Goal: Download file/media

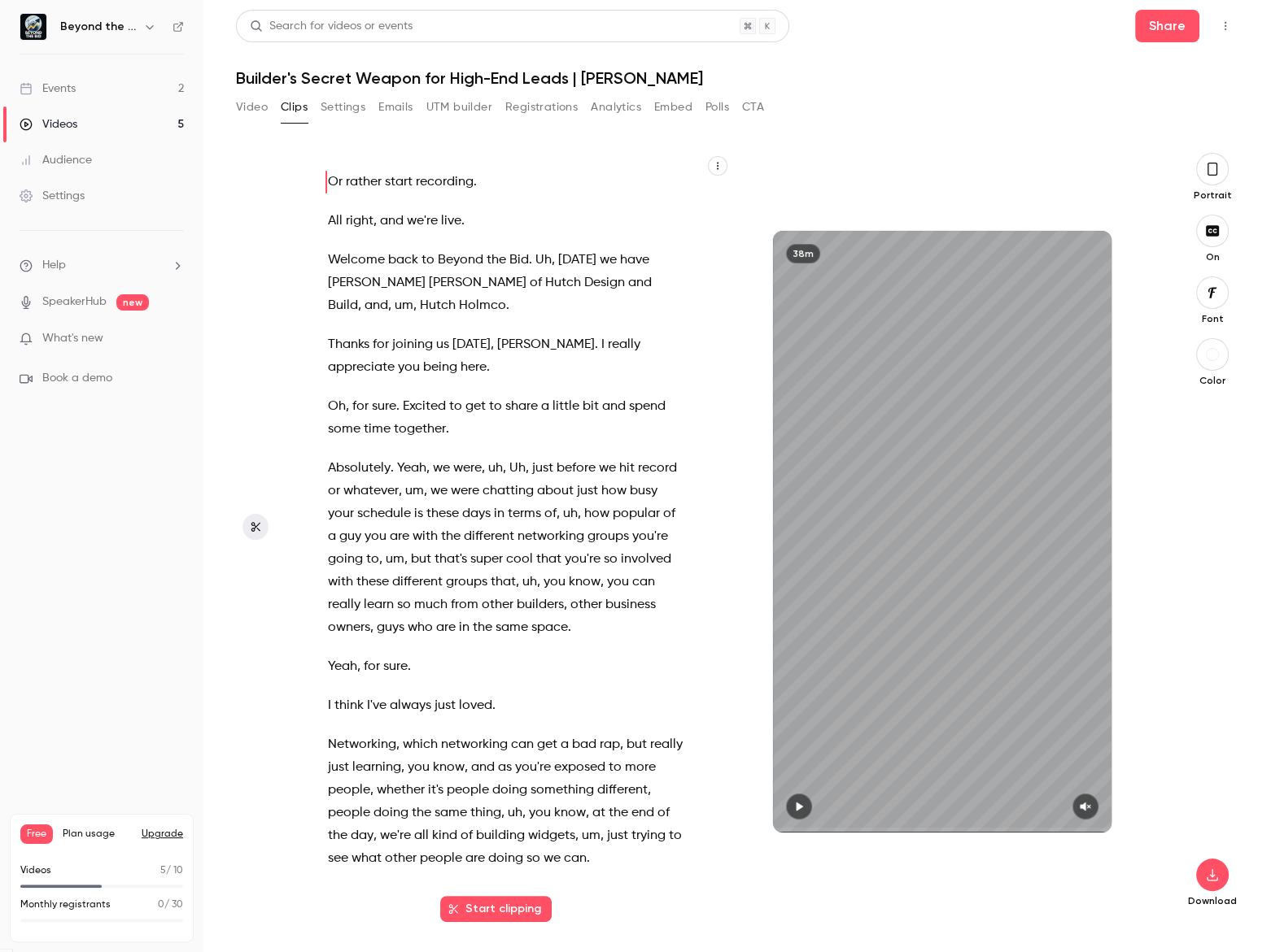
click at [490, 911] on button "Start clipping" at bounding box center [495, 909] width 111 height 26
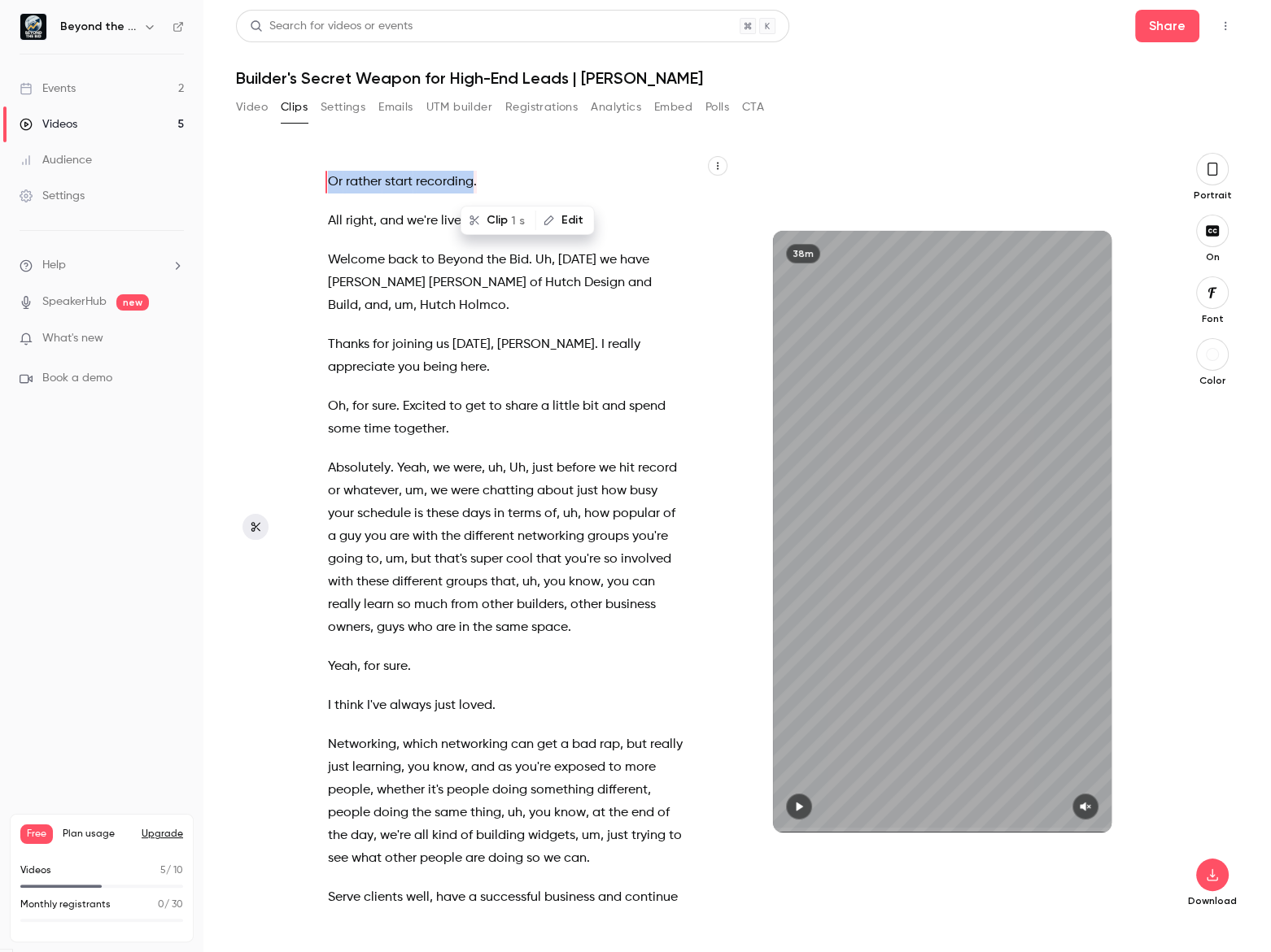
click at [249, 112] on button "Video" at bounding box center [251, 107] width 32 height 26
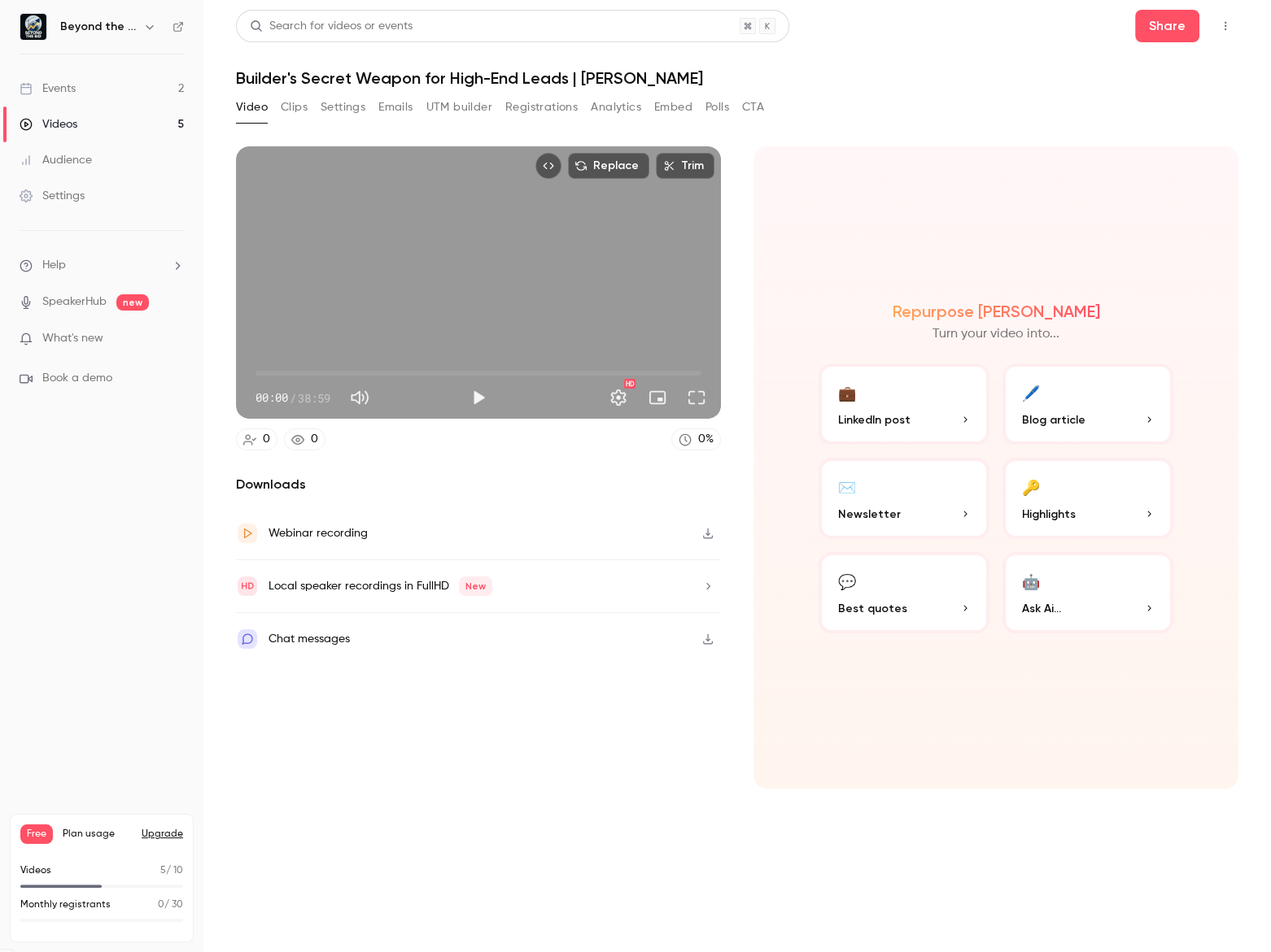
click at [878, 404] on button "💼 LinkedIn post" at bounding box center [904, 404] width 171 height 81
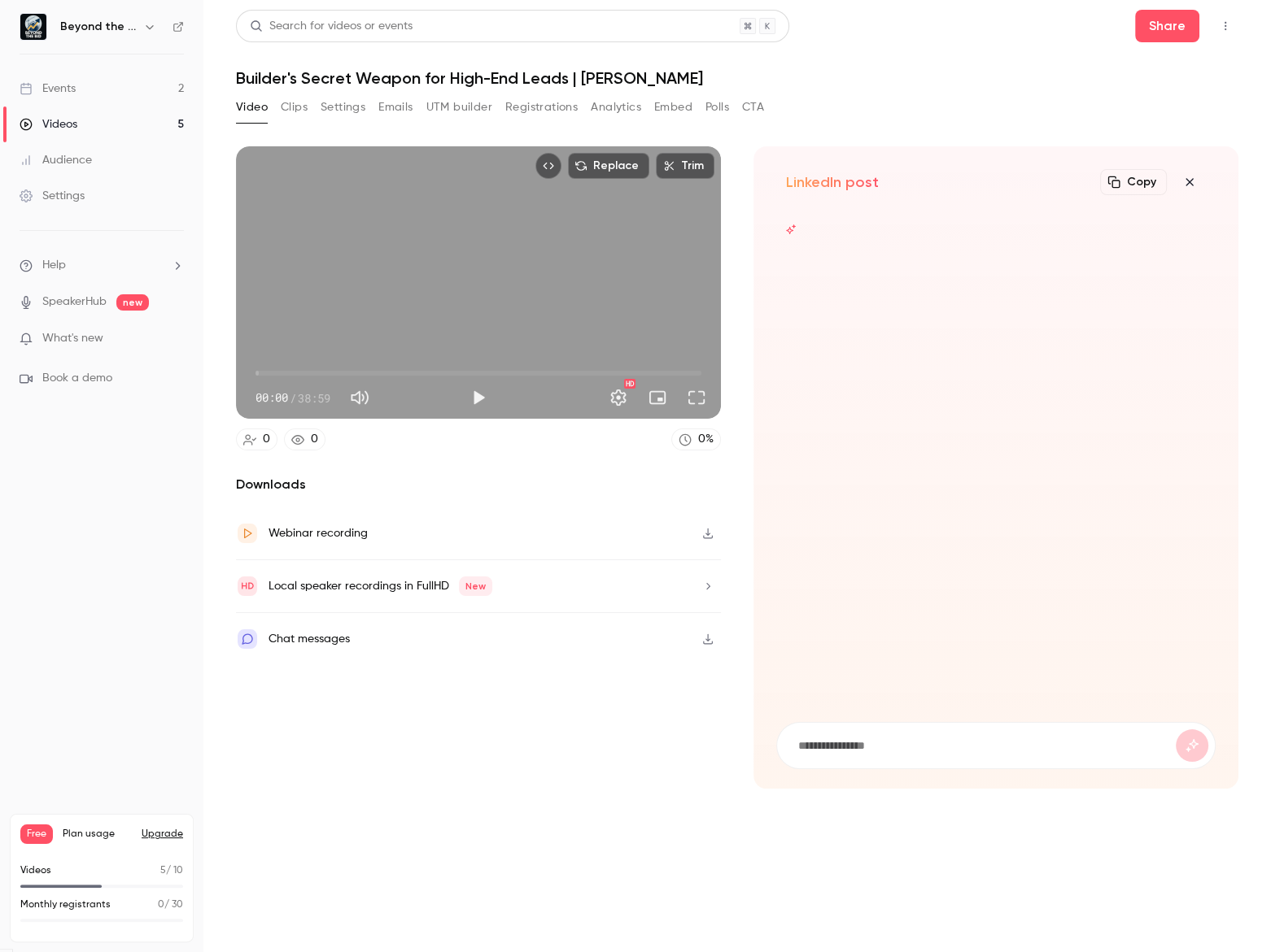
click at [305, 121] on div "Video Clips Settings Emails UTM builder Registrations Analytics Embed Polls CTA" at bounding box center [500, 111] width 528 height 33
click at [289, 105] on button "Clips" at bounding box center [294, 107] width 27 height 26
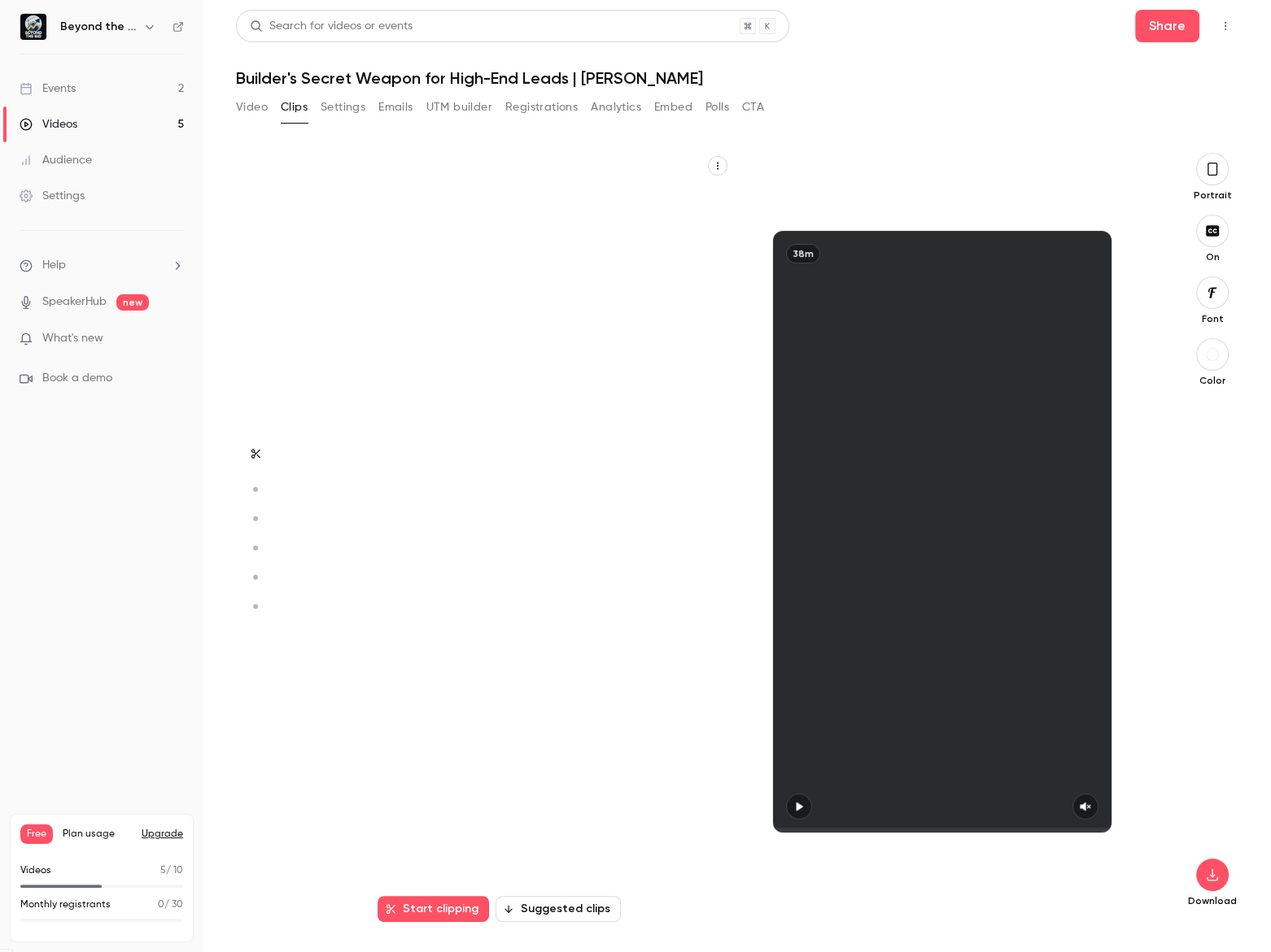
click at [546, 907] on button "Suggested clips" at bounding box center [559, 909] width 126 height 26
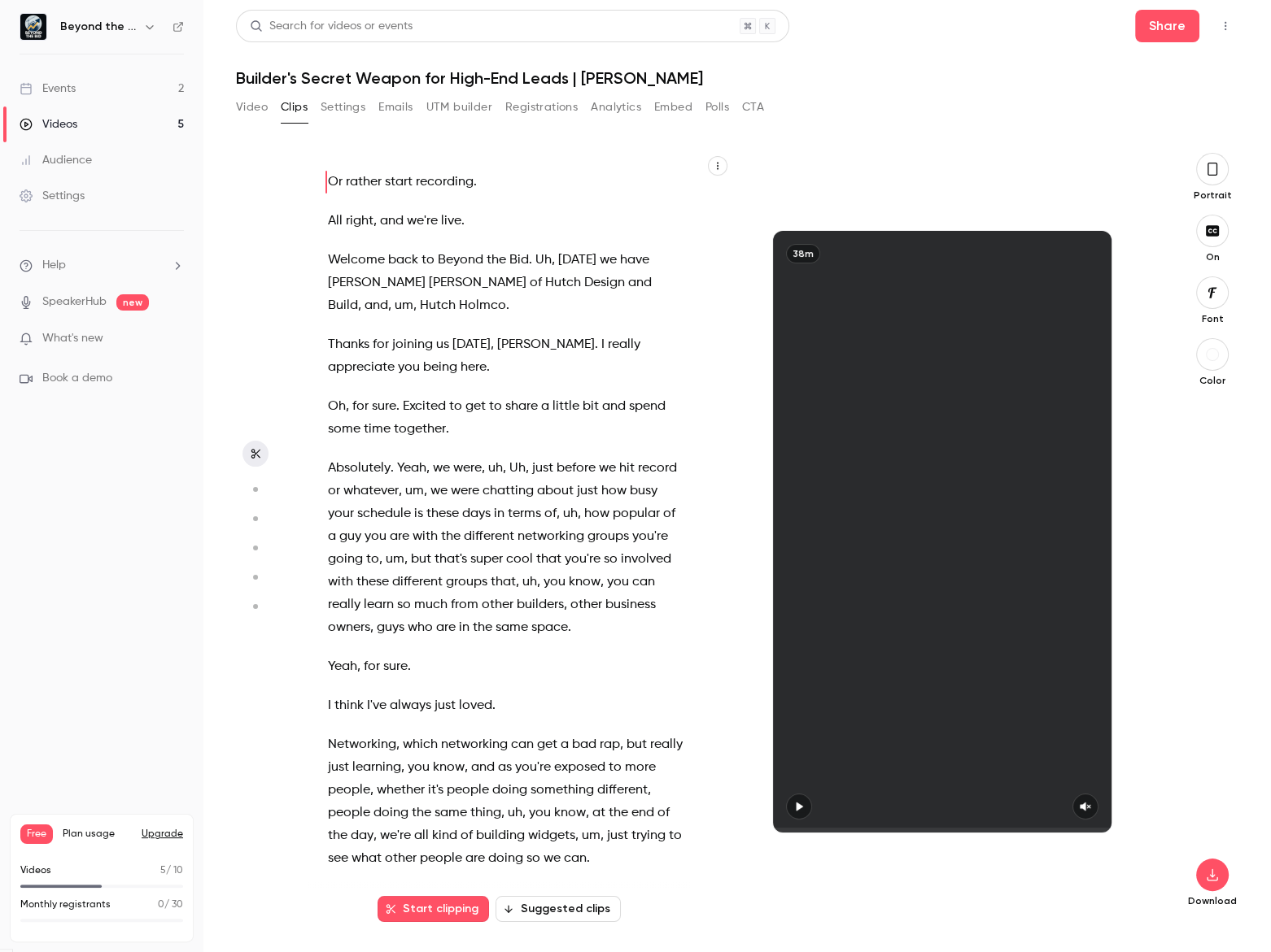
click at [565, 911] on button "Suggested clips" at bounding box center [559, 909] width 126 height 26
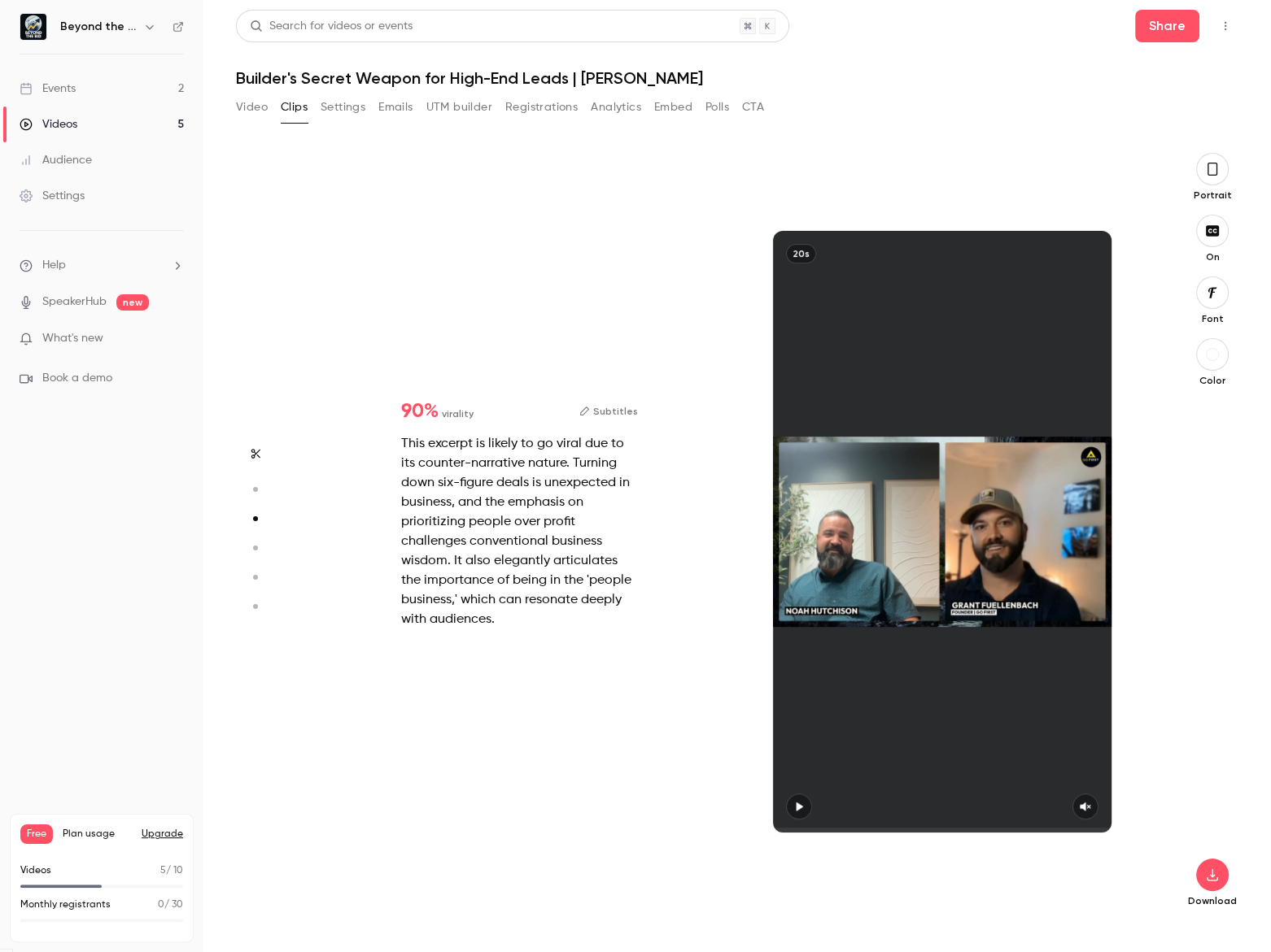
type input "*"
click at [1195, 878] on div "Download" at bounding box center [1212, 653] width 52 height 507
click at [1211, 879] on icon "button" at bounding box center [1212, 875] width 19 height 13
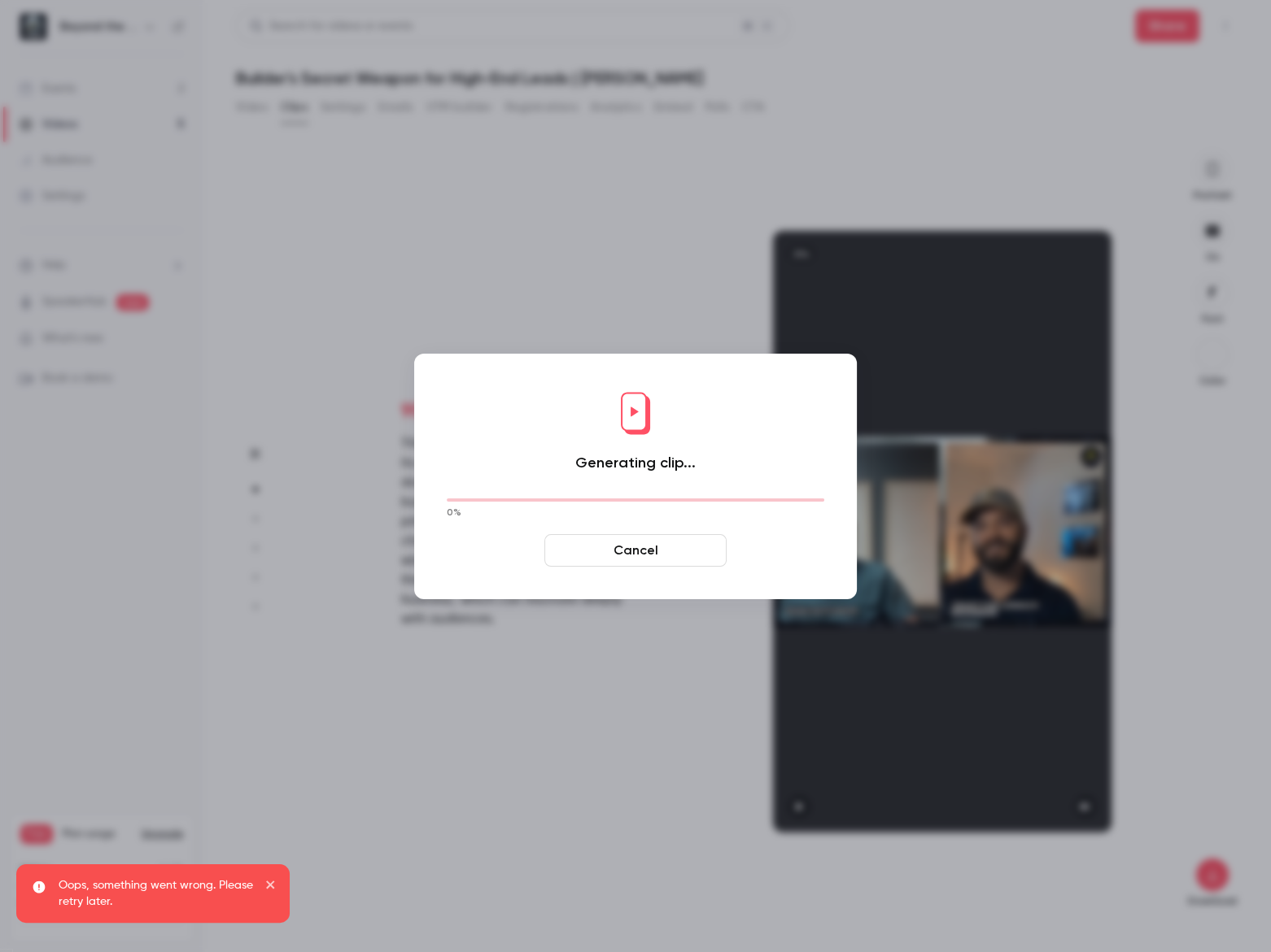
click at [272, 886] on icon "close" at bounding box center [270, 884] width 8 height 8
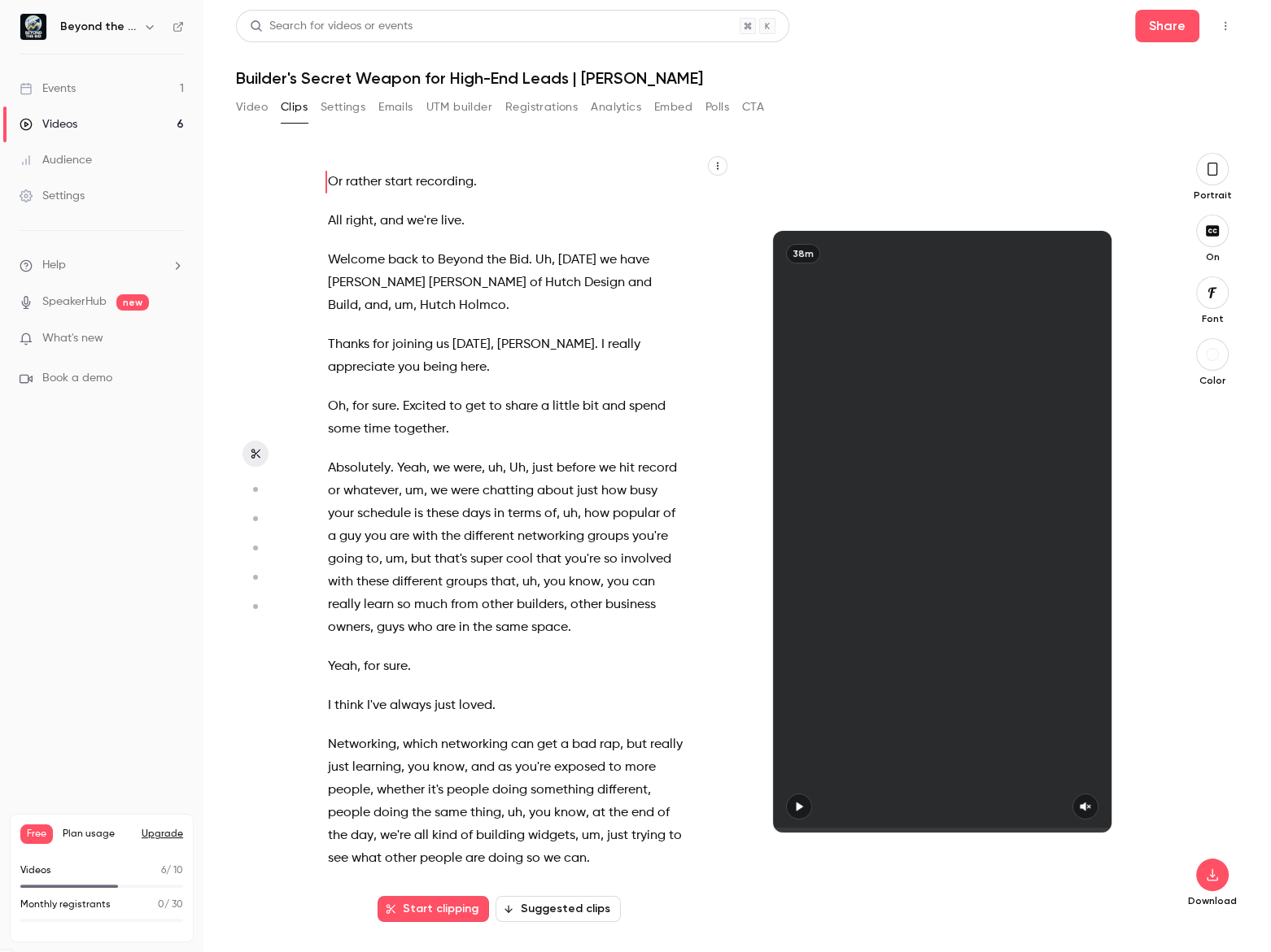
click at [545, 911] on button "Suggested clips" at bounding box center [559, 909] width 126 height 26
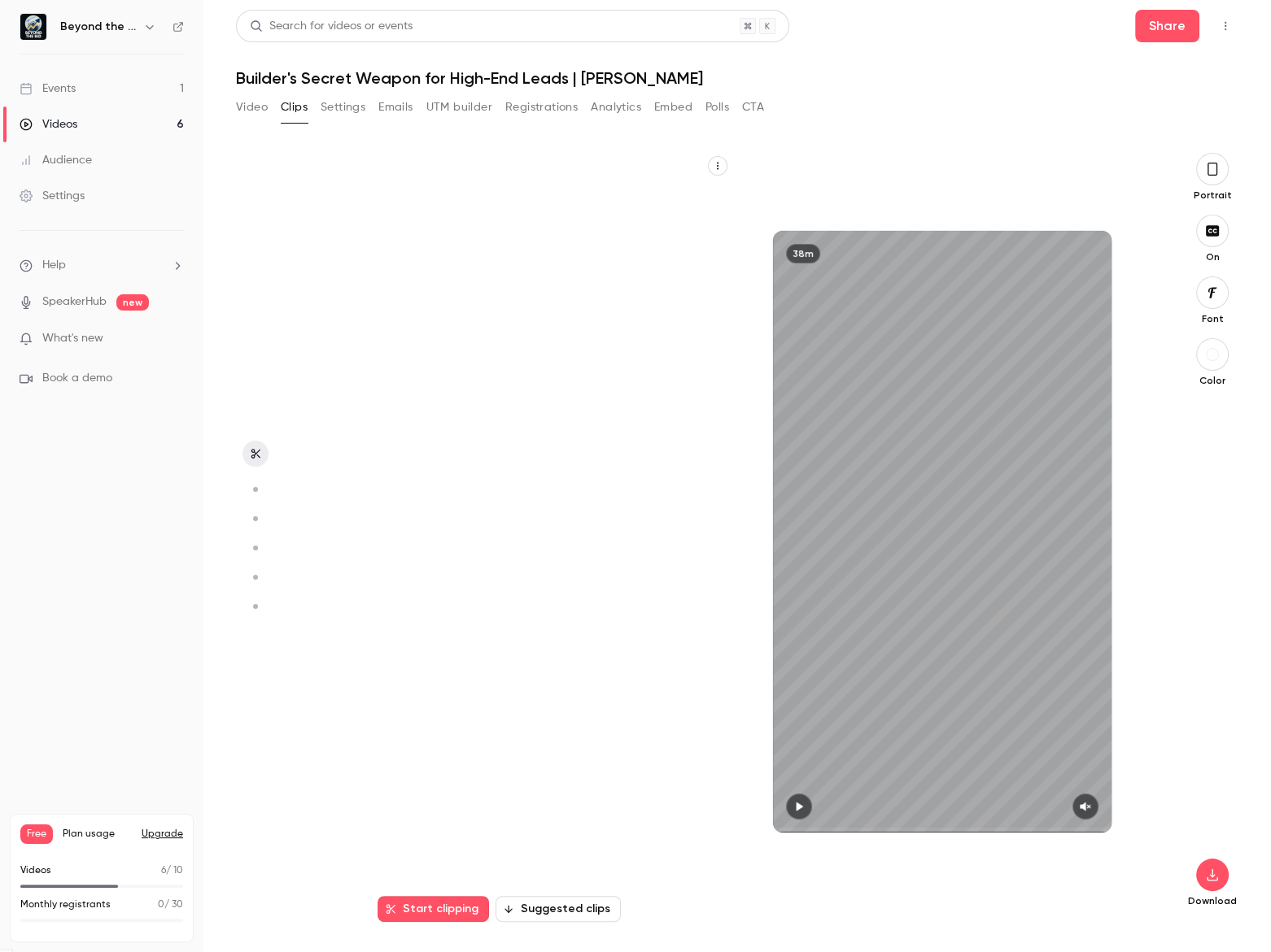
scroll to position [770, 0]
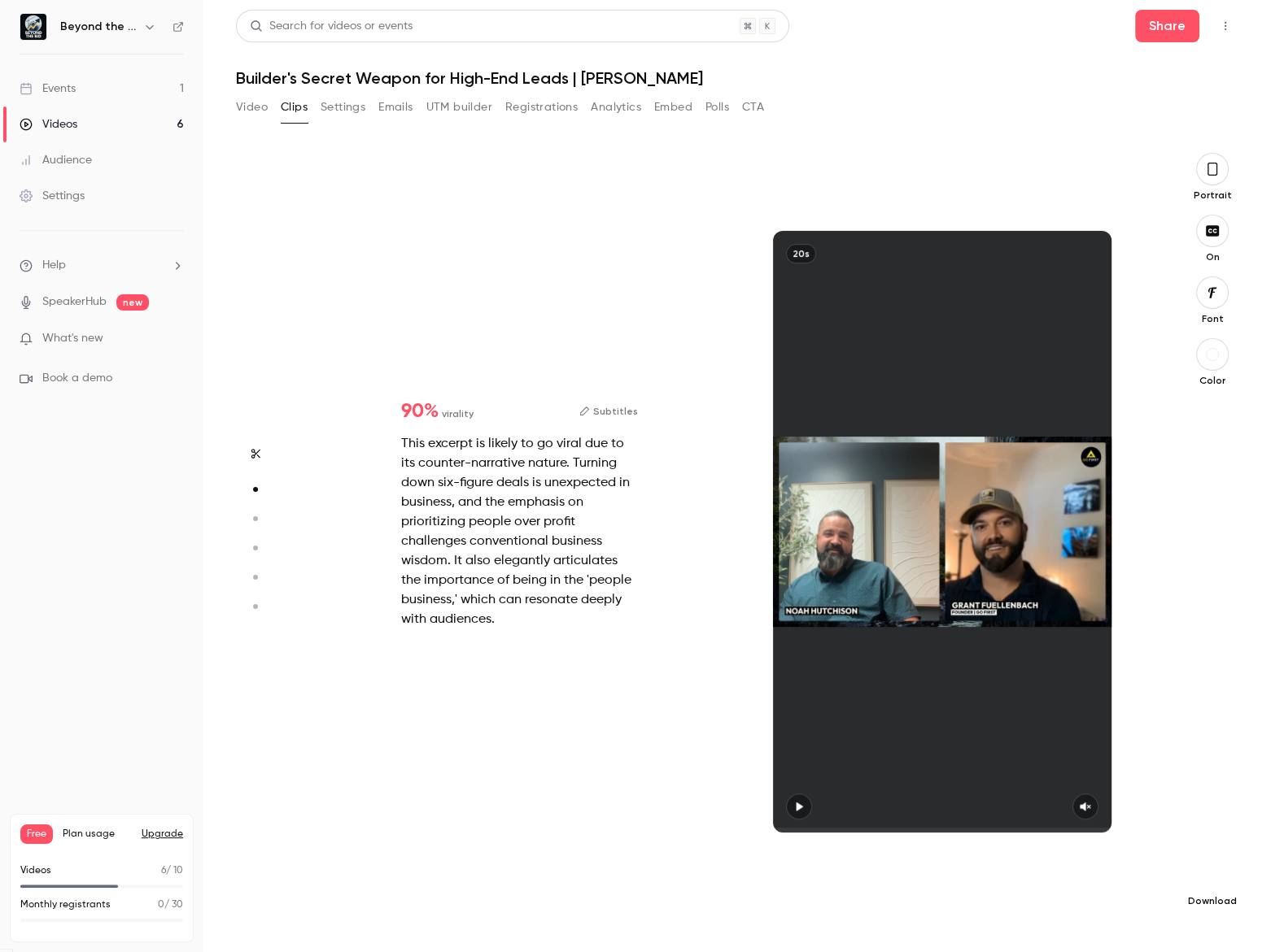
click at [1208, 883] on button "button" at bounding box center [1212, 876] width 33 height 33
click at [1211, 170] on icon "button" at bounding box center [1211, 169] width 13 height 18
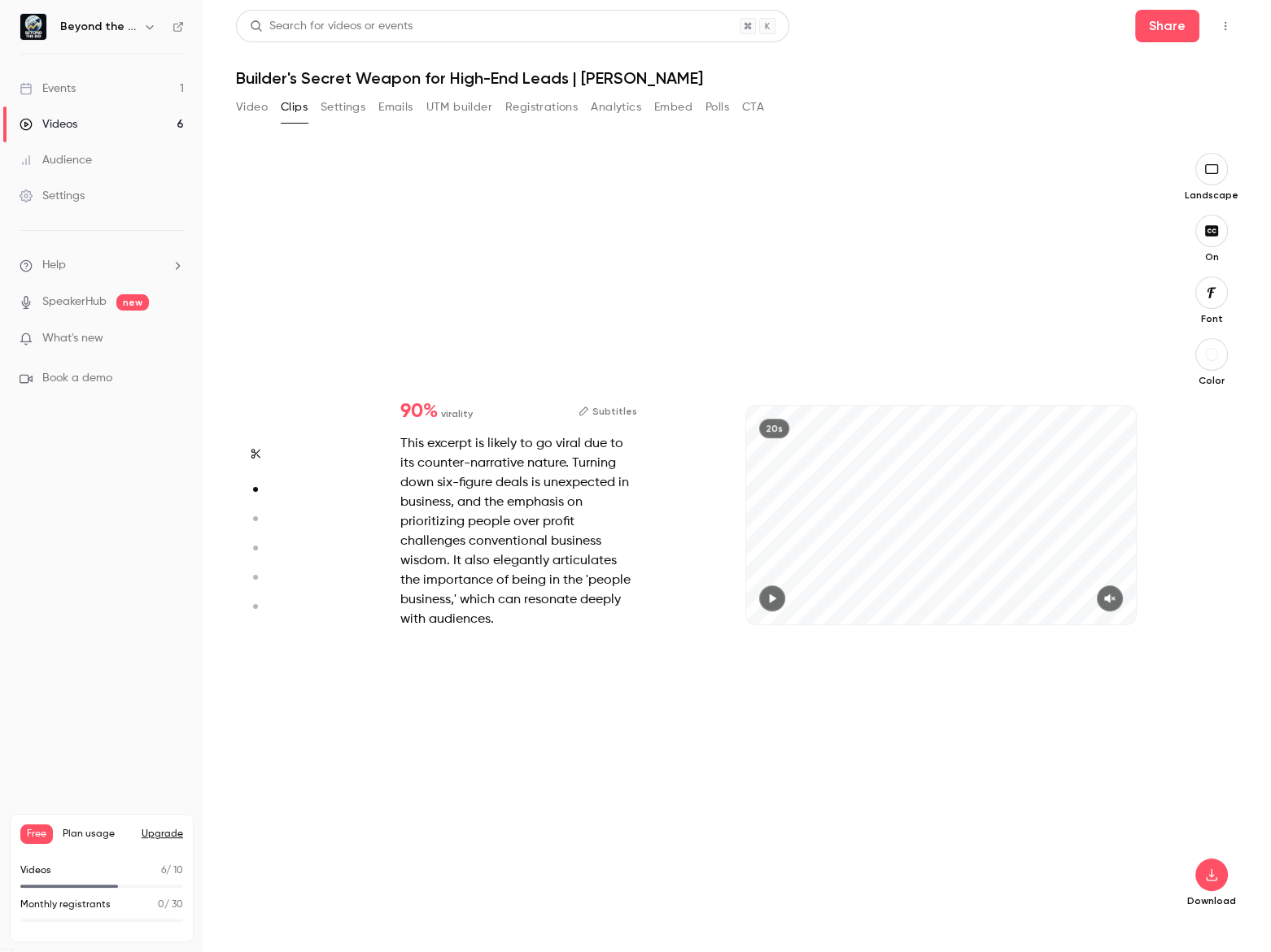
click at [1227, 881] on div "Download" at bounding box center [1211, 653] width 54 height 507
click at [1216, 878] on icon "button" at bounding box center [1210, 876] width 11 height 13
click at [1131, 780] on div at bounding box center [635, 476] width 1271 height 952
click at [1218, 232] on icon "button" at bounding box center [1210, 230] width 13 height 11
click at [1214, 880] on icon "button" at bounding box center [1211, 875] width 19 height 13
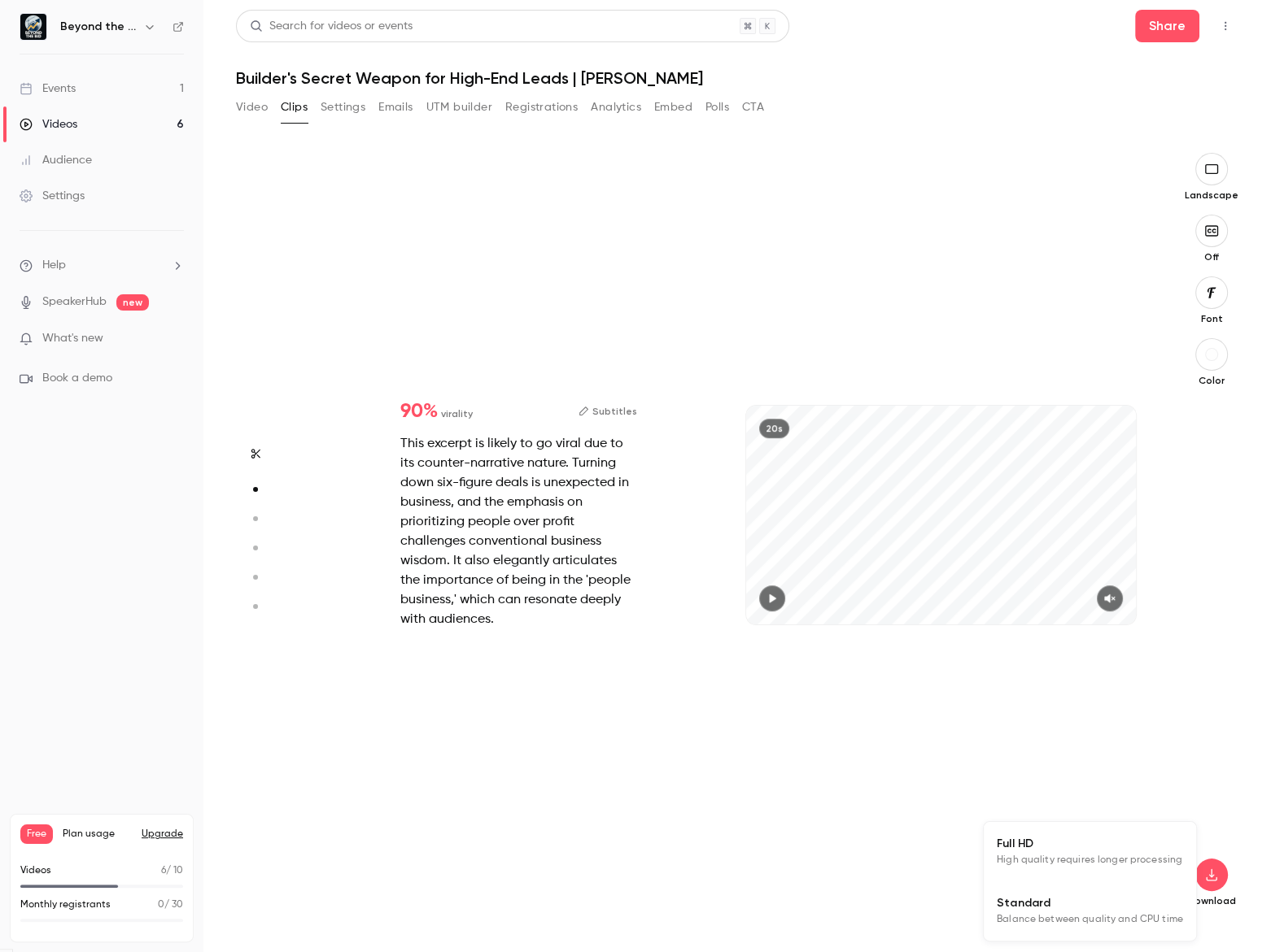
click at [1081, 857] on span "High quality requires longer processing" at bounding box center [1089, 860] width 186 height 16
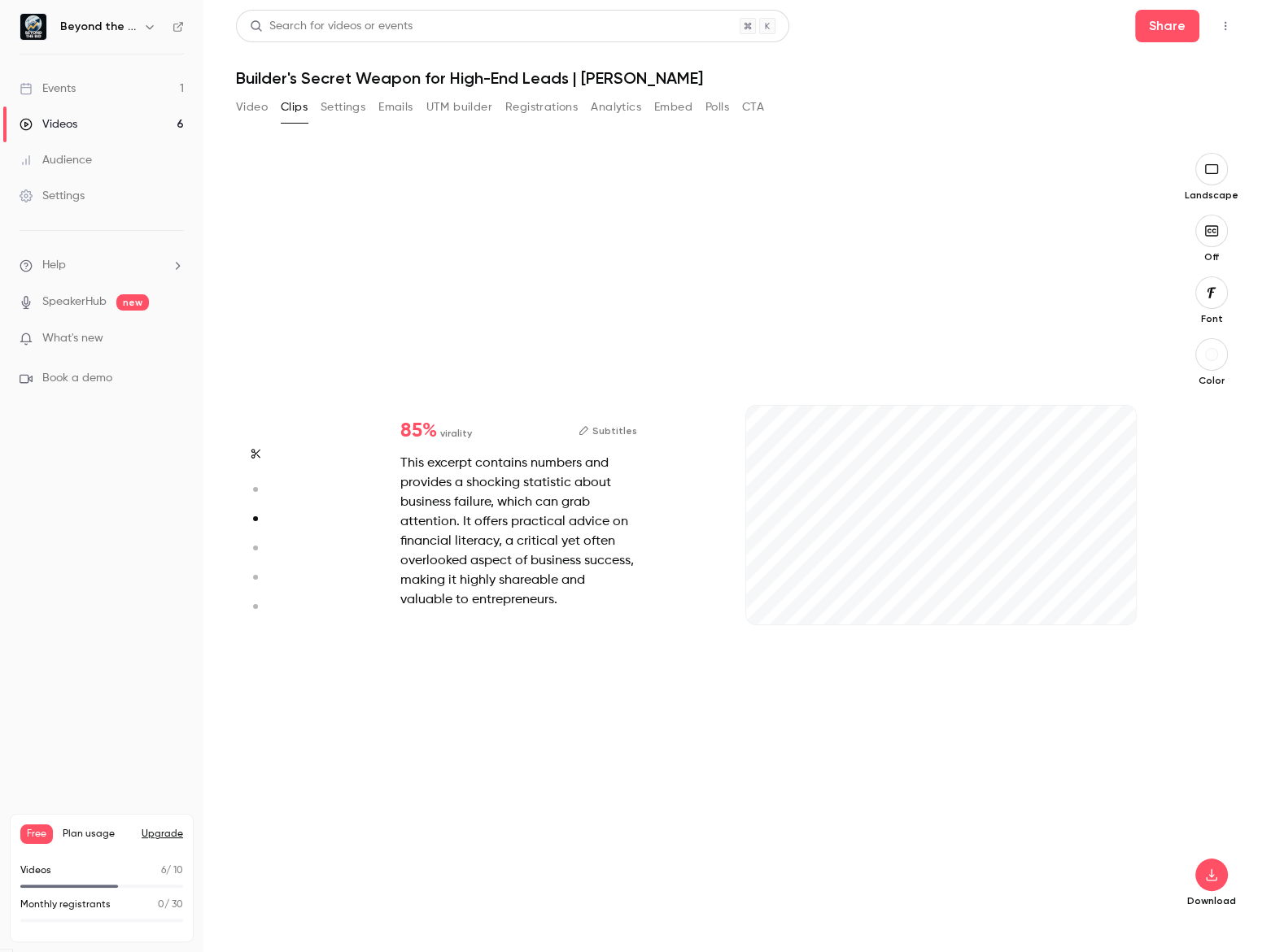
scroll to position [1540, 0]
click at [1218, 876] on icon "button" at bounding box center [1211, 875] width 19 height 13
click at [1084, 868] on span "High quality requires longer processing" at bounding box center [1089, 860] width 186 height 16
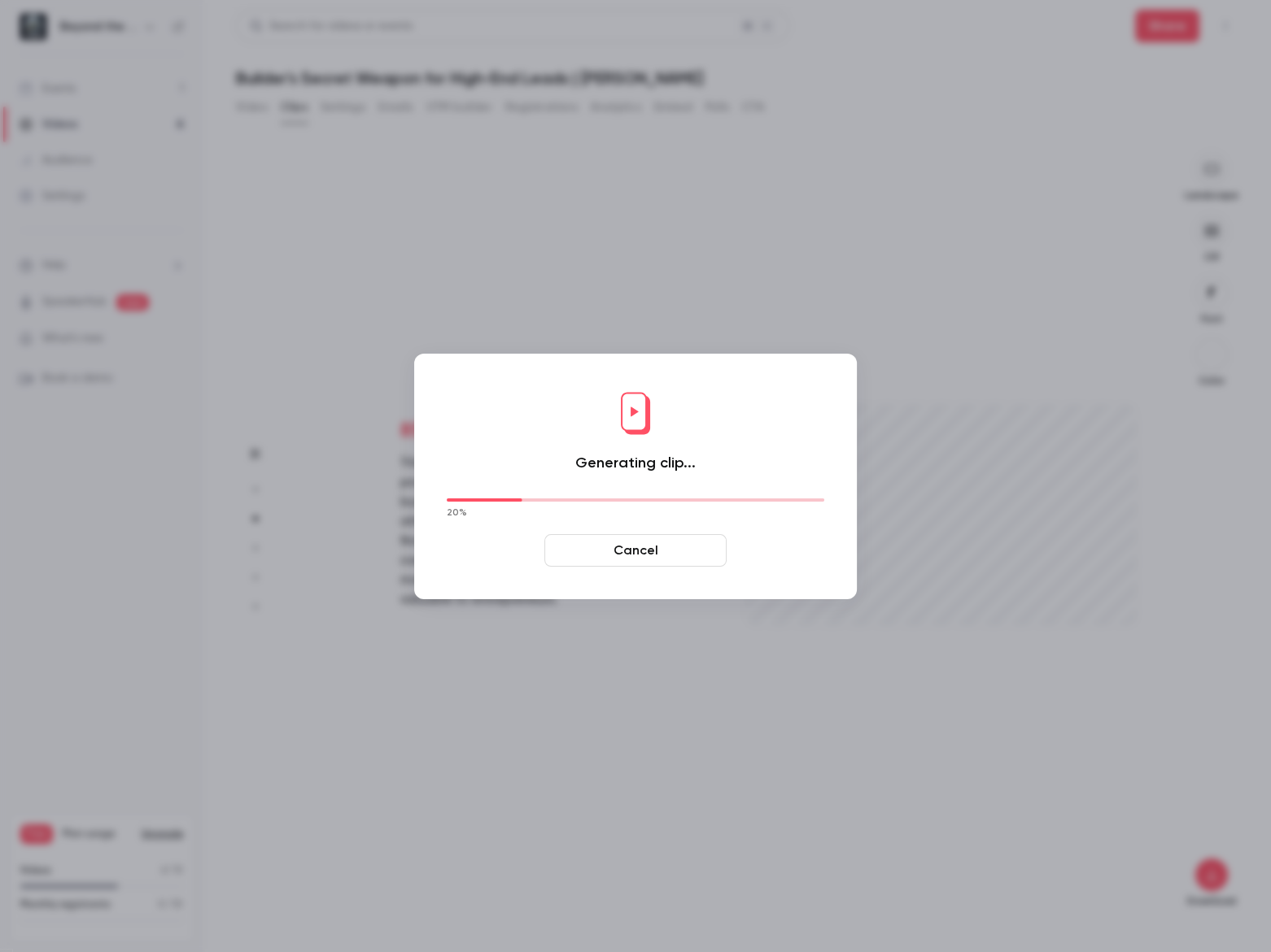
type input "**"
